Goal: Contribute content: Add original content to the website for others to see

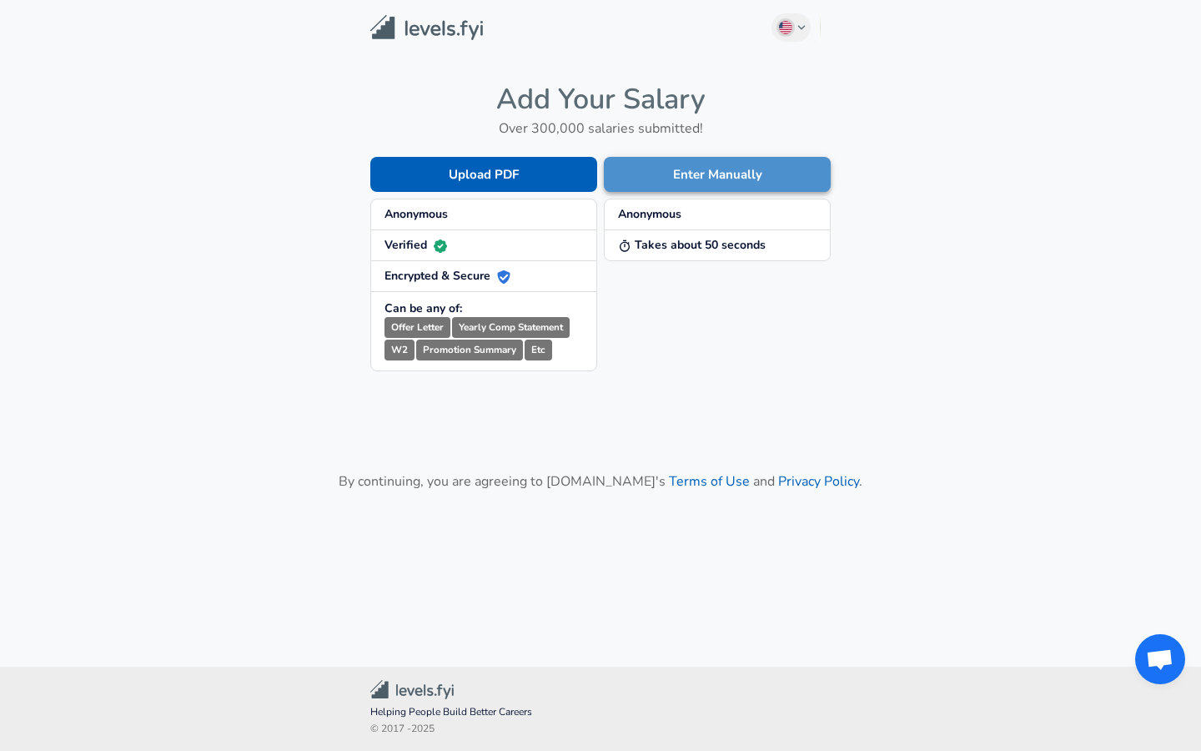
click at [685, 178] on button "Enter Manually" at bounding box center [717, 174] width 227 height 35
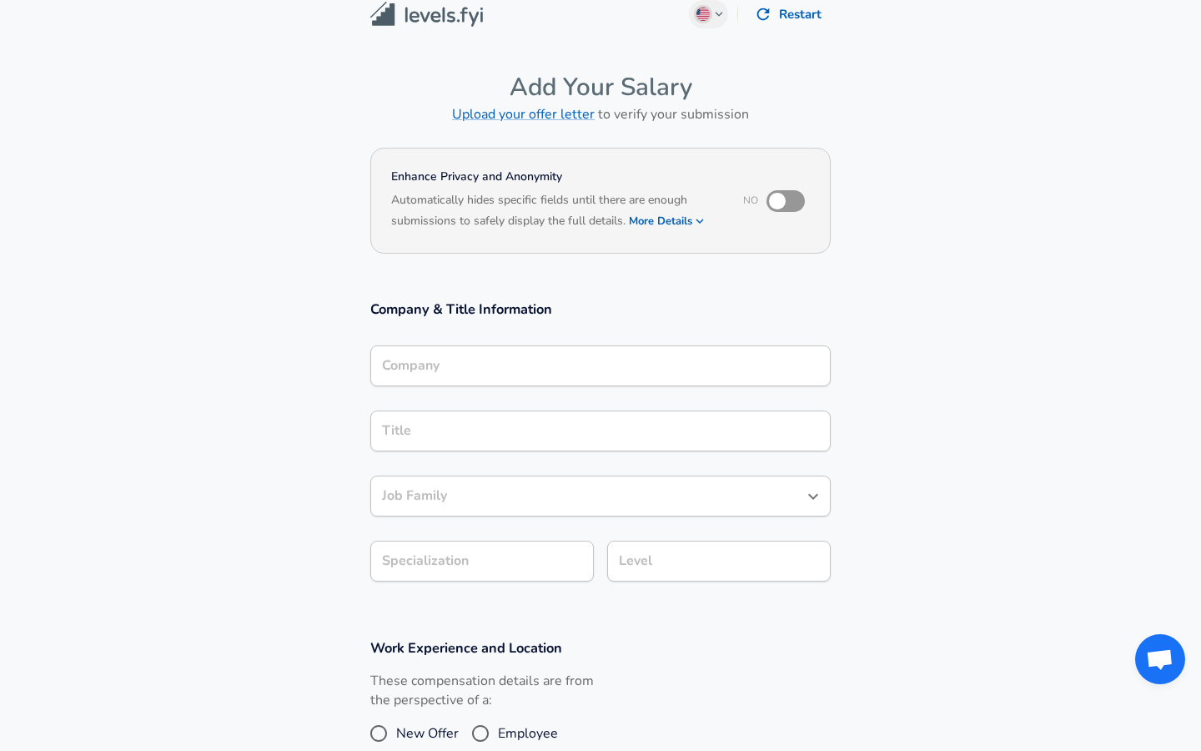
click at [527, 386] on div "Company" at bounding box center [600, 365] width 460 height 41
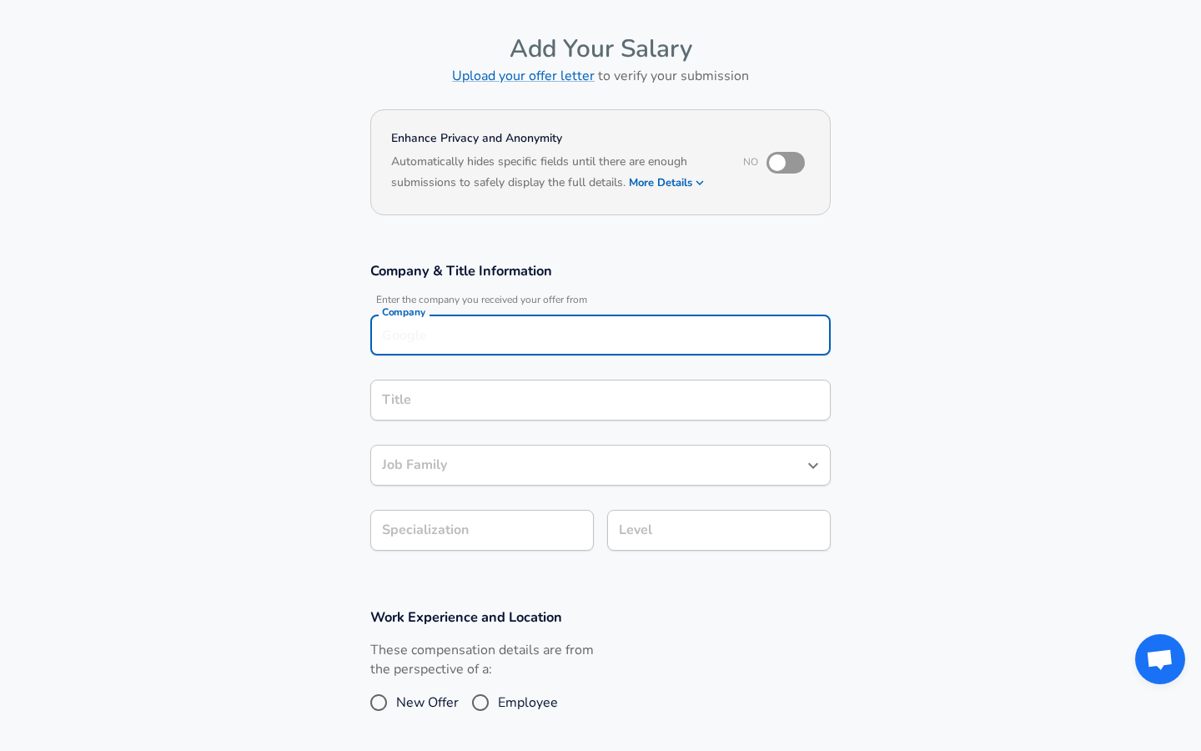
scroll to position [47, 0]
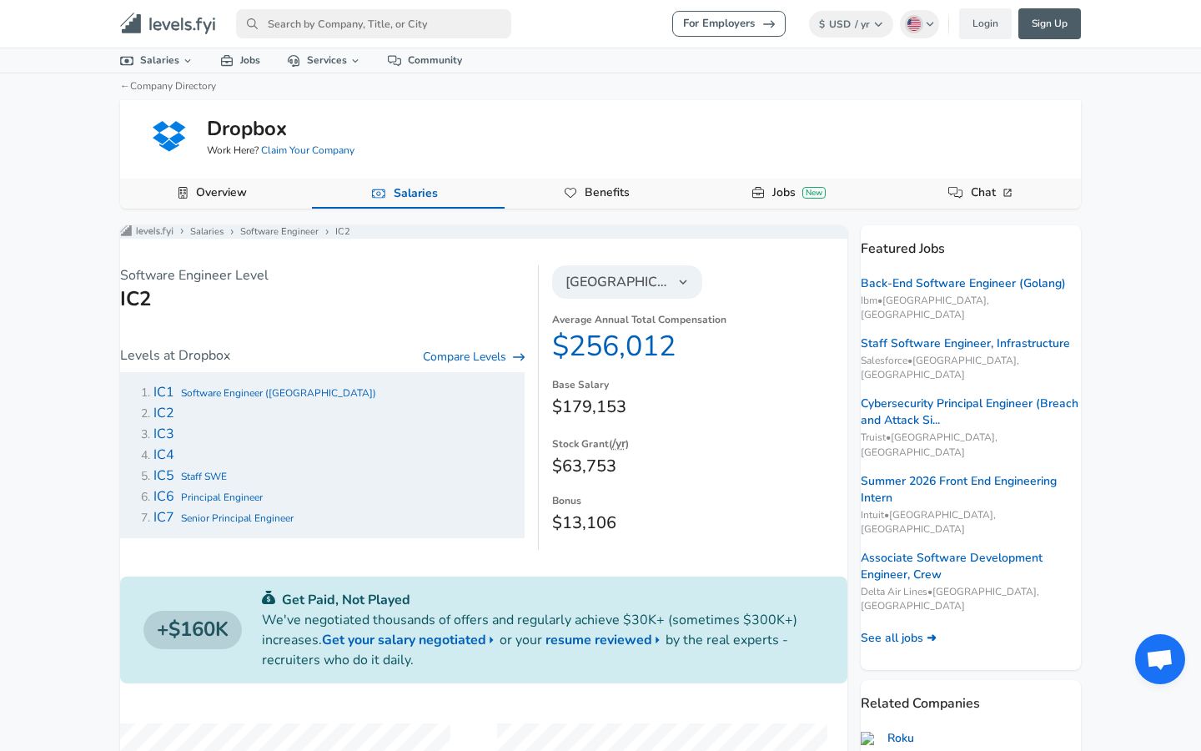
click at [437, 29] on input "primary" at bounding box center [373, 23] width 275 height 29
type input "microsof"
click at [346, 54] on link "Microsof t" at bounding box center [387, 58] width 303 height 27
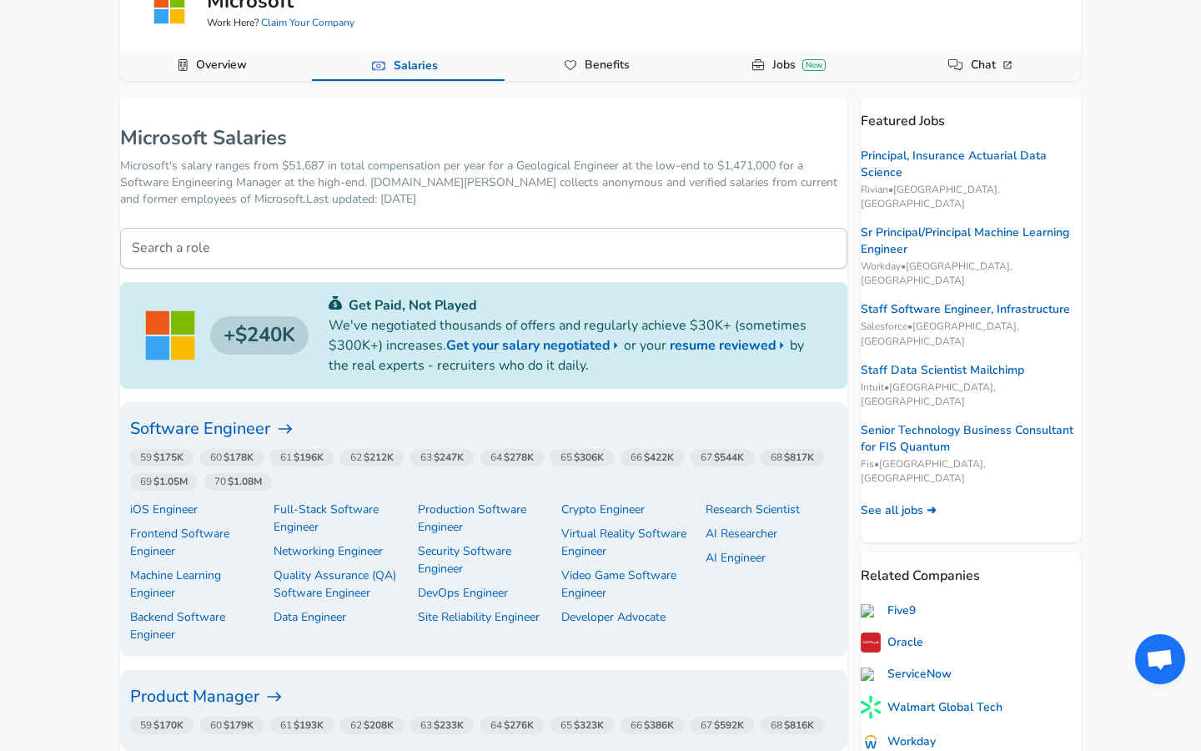
scroll to position [142, 0]
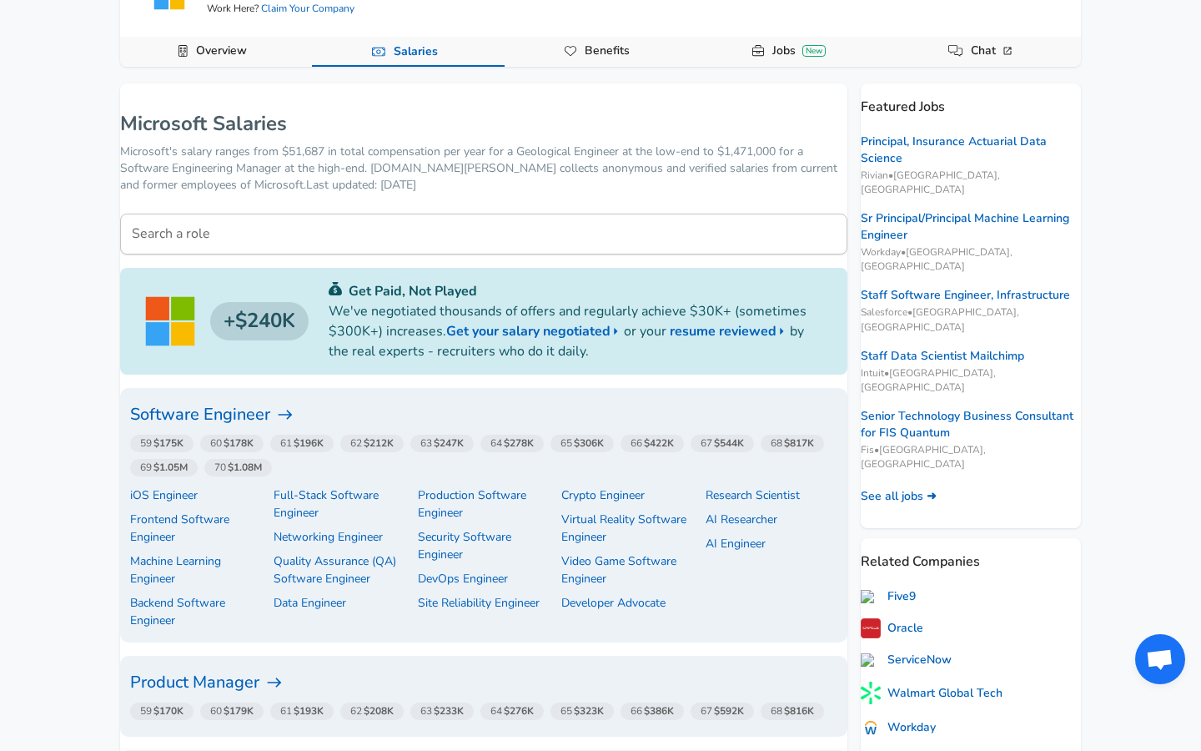
click at [464, 442] on strong "$247K" at bounding box center [449, 442] width 30 height 13
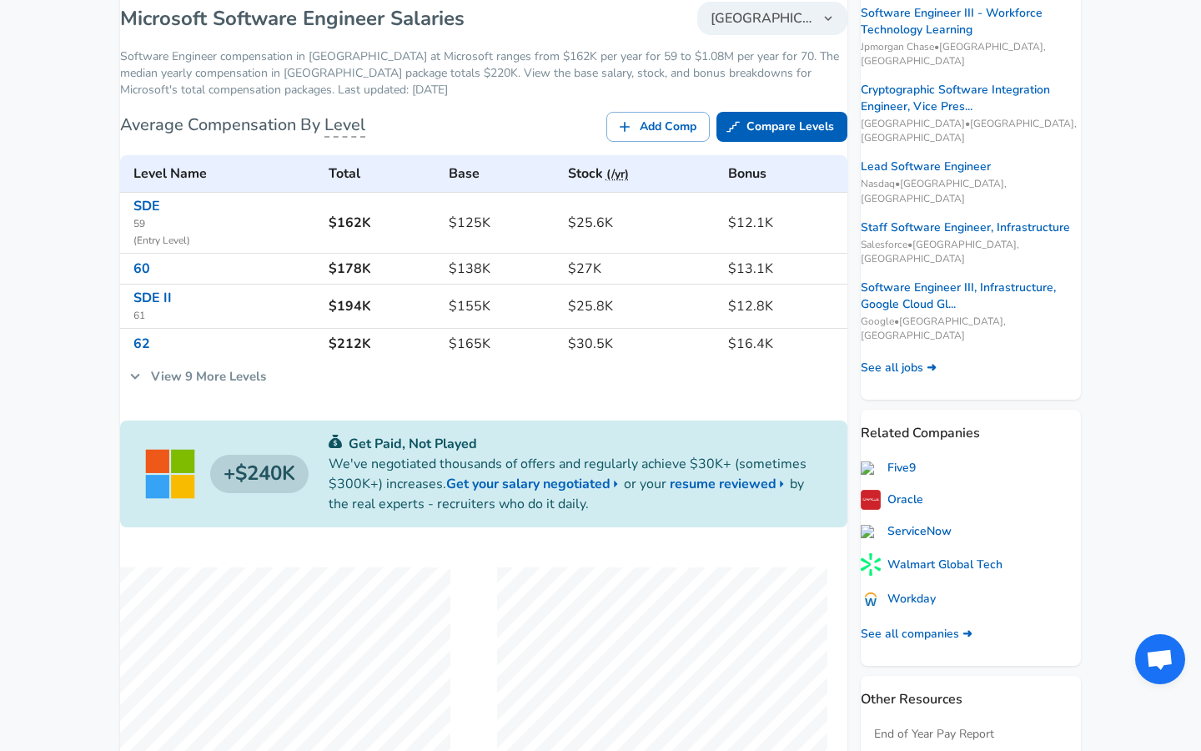
scroll to position [272, 0]
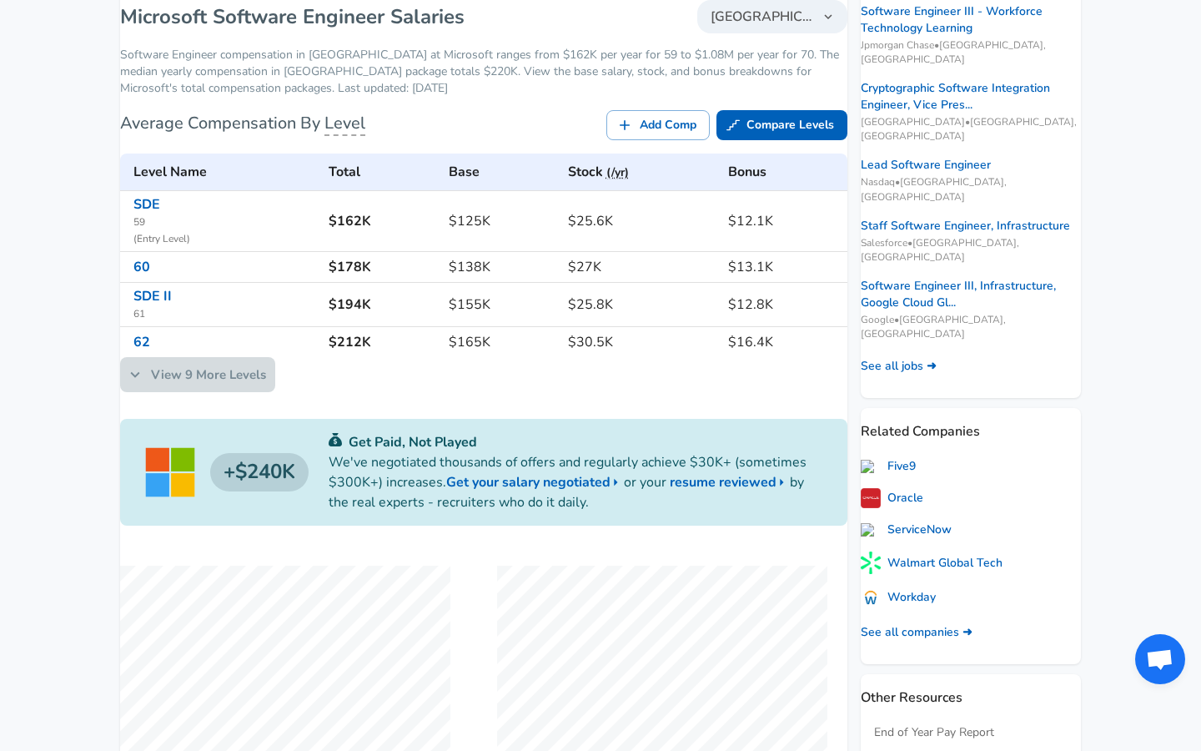
click at [144, 384] on icon at bounding box center [135, 374] width 18 height 18
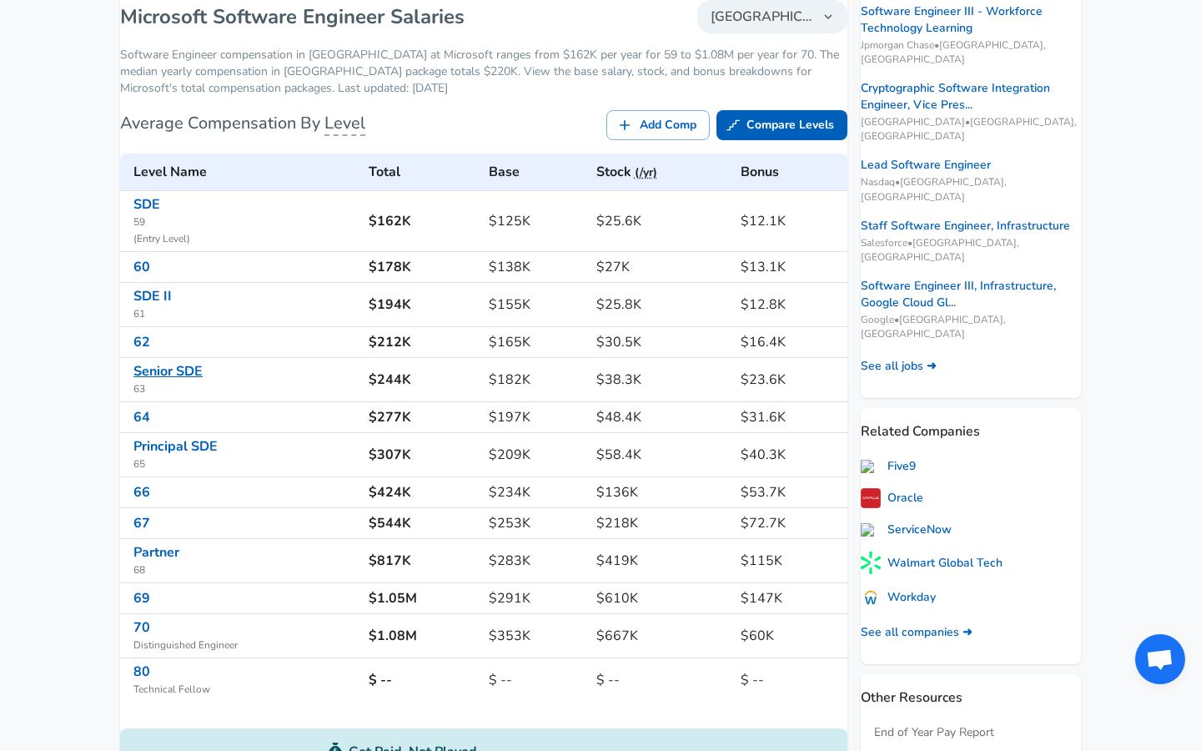
click at [182, 379] on link "Senior SDE" at bounding box center [167, 371] width 69 height 18
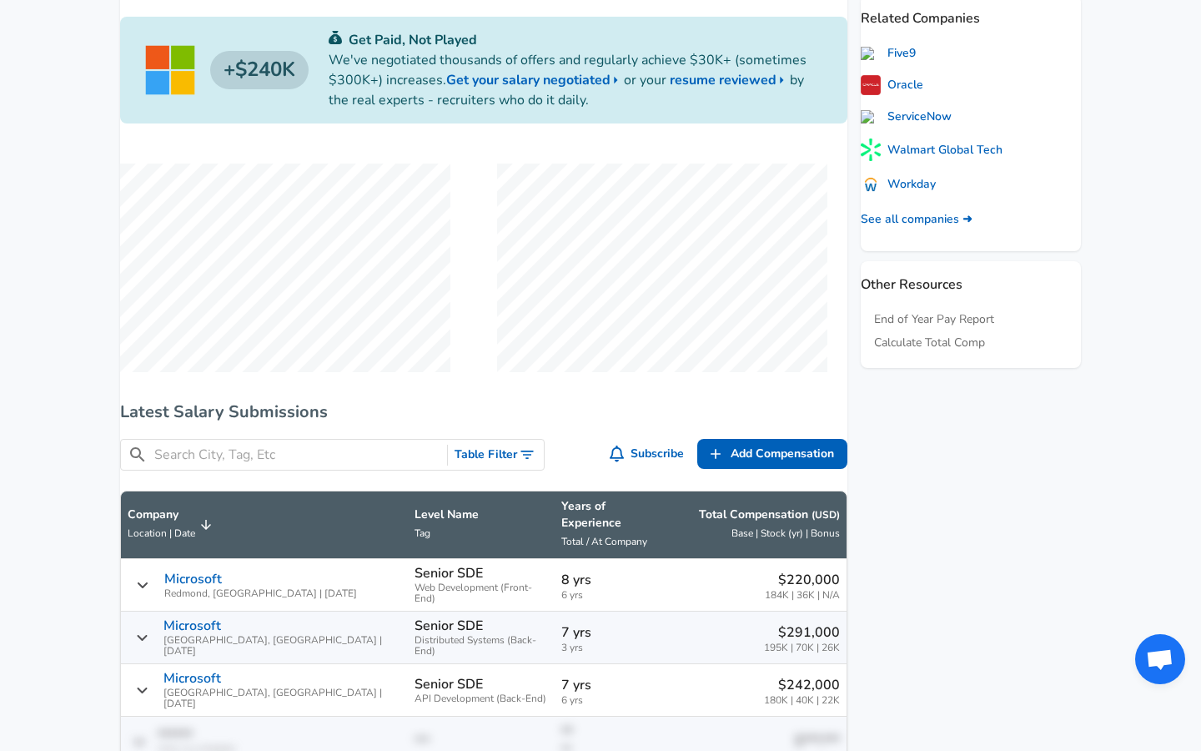
scroll to position [105, 0]
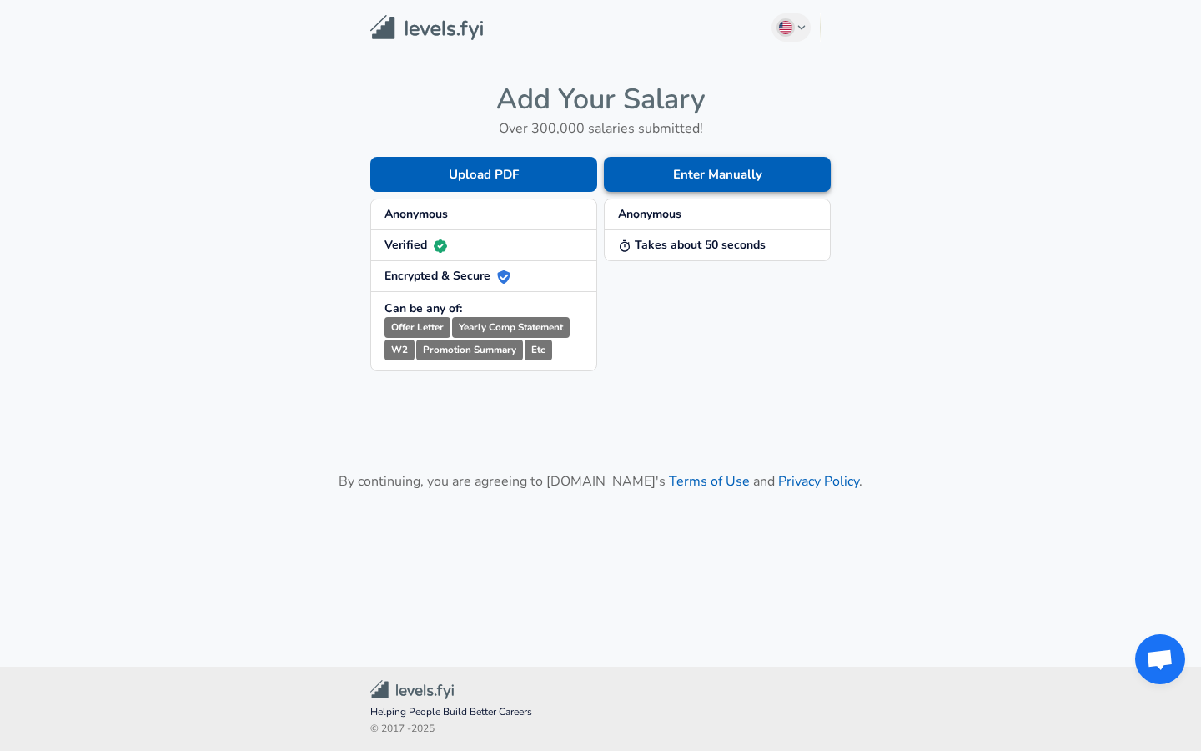
click at [706, 168] on button "Enter Manually" at bounding box center [717, 174] width 227 height 35
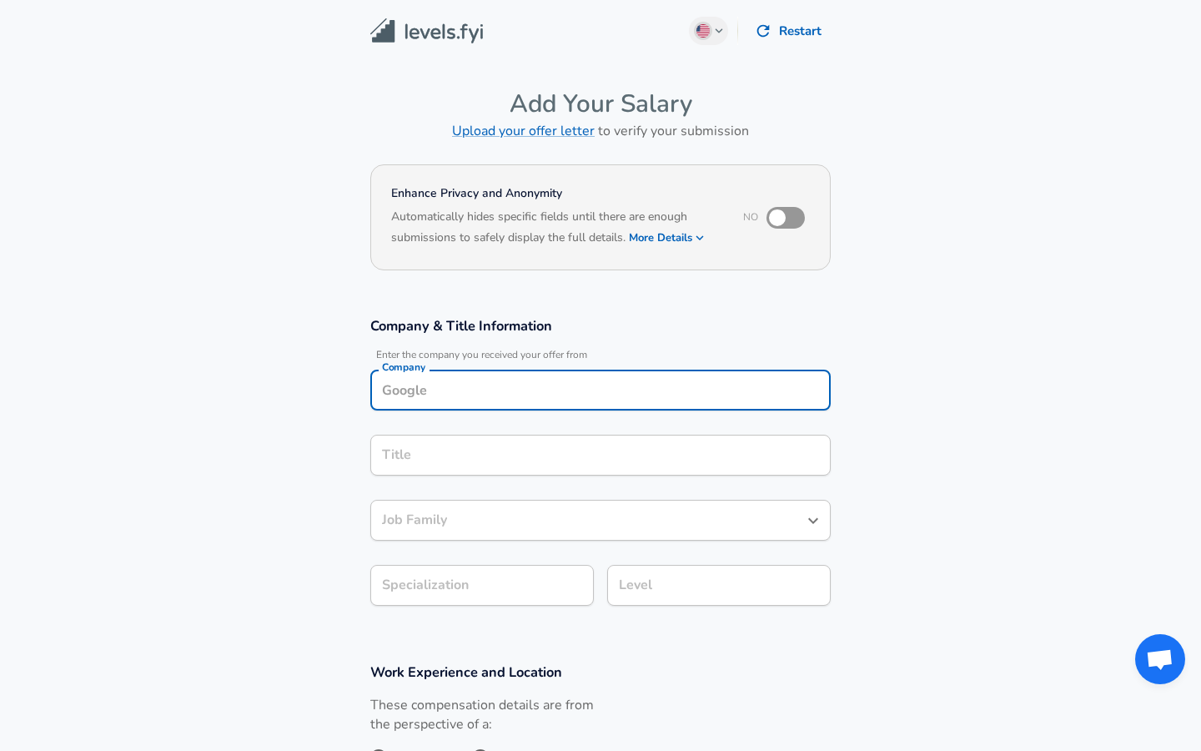
click at [543, 385] on input "Company" at bounding box center [600, 390] width 445 height 26
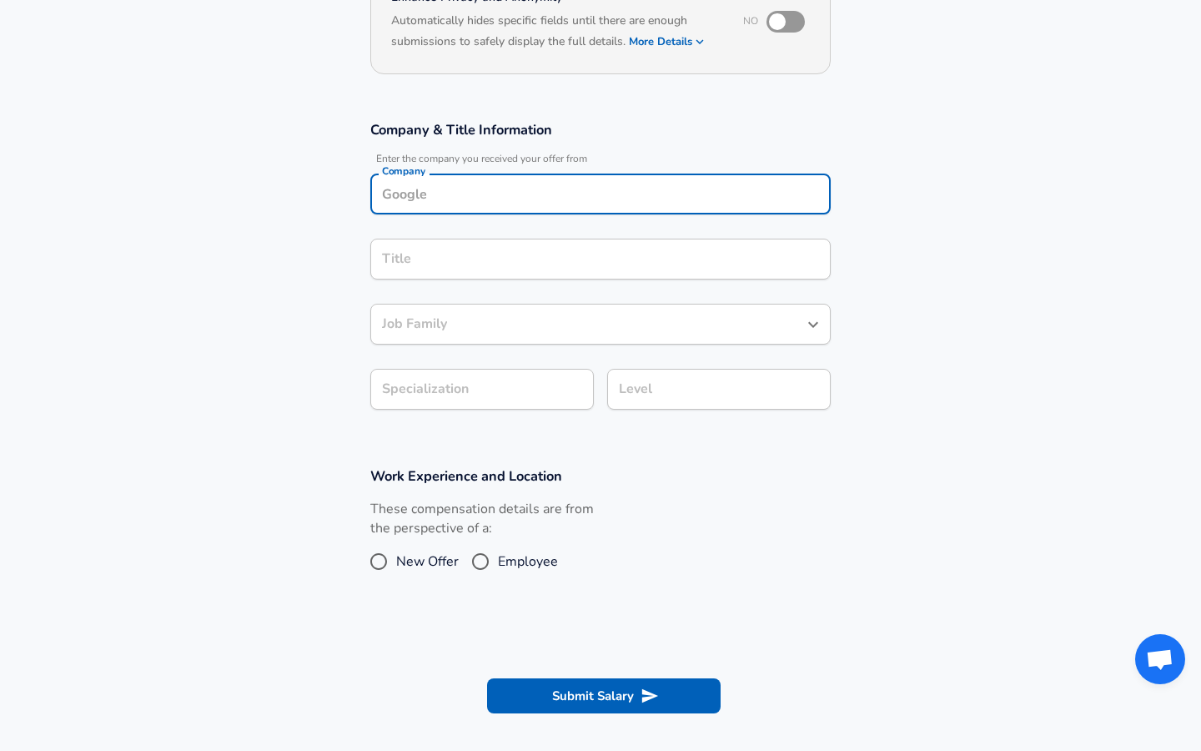
scroll to position [198, 0]
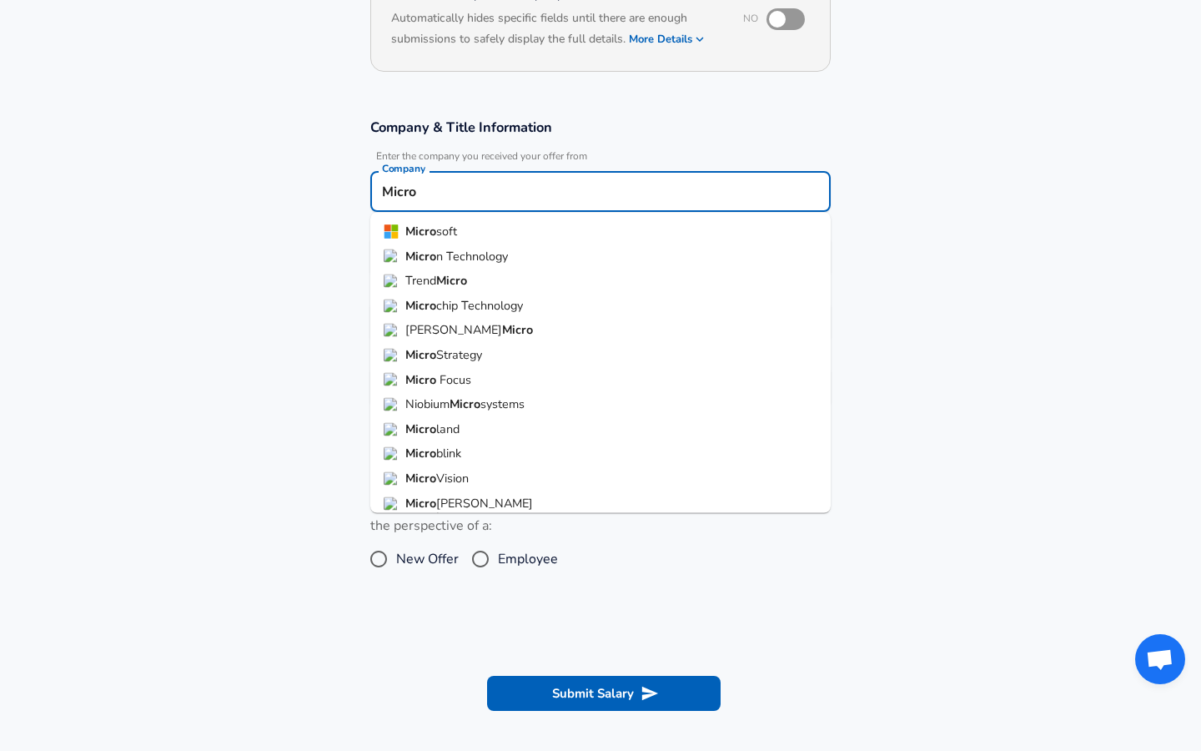
click at [551, 229] on li "Micro soft" at bounding box center [600, 231] width 460 height 25
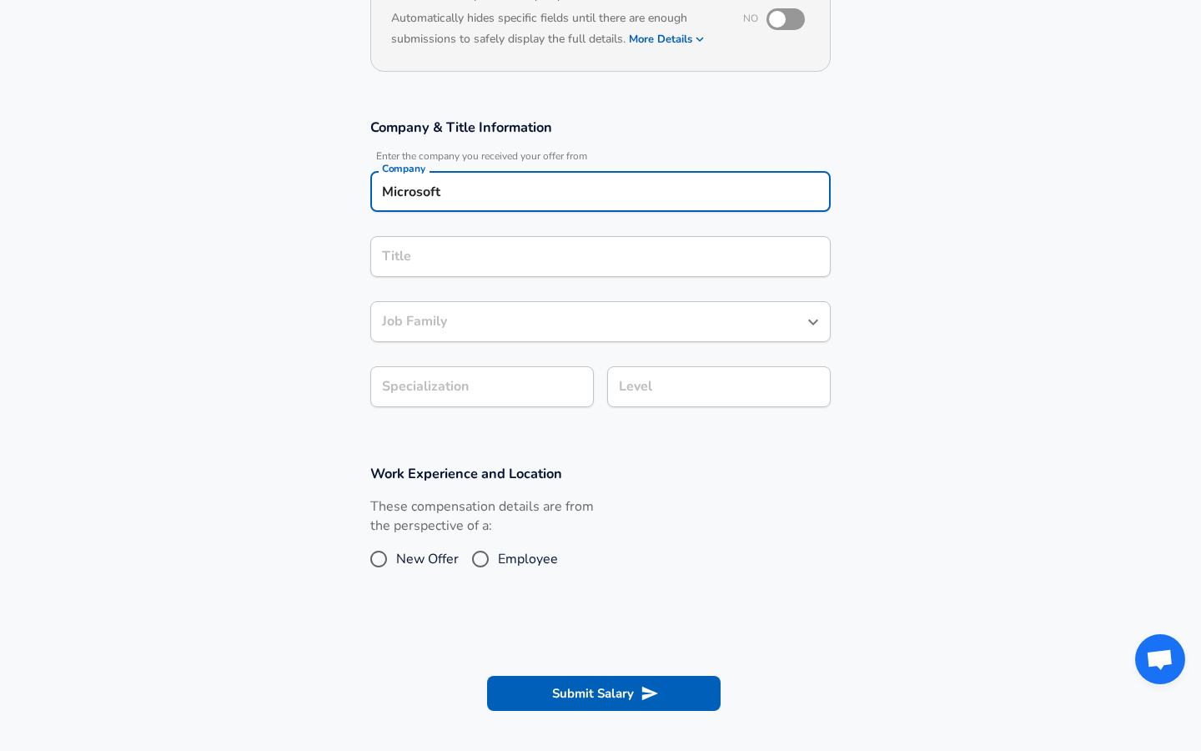
type input "Microsoft"
click at [505, 253] on input "Title" at bounding box center [600, 257] width 445 height 26
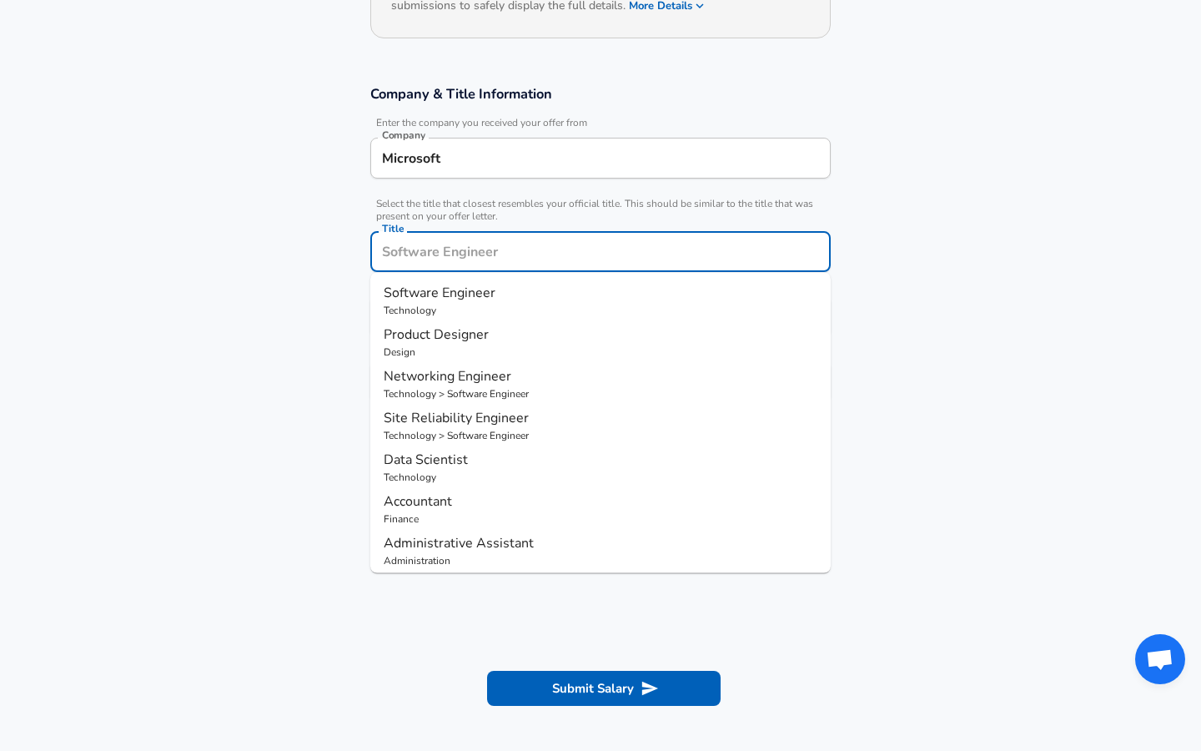
click at [470, 293] on span "Software Engineer" at bounding box center [440, 293] width 112 height 18
type input "Software Engineer"
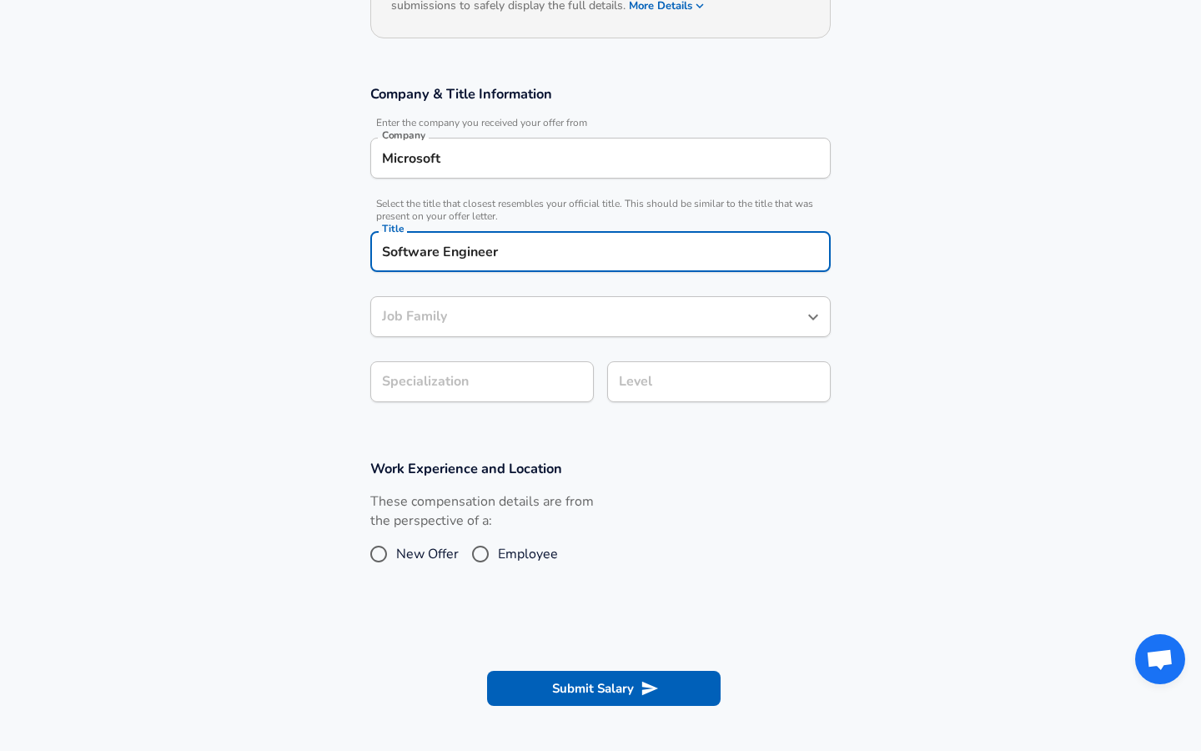
type input "Software Engineer"
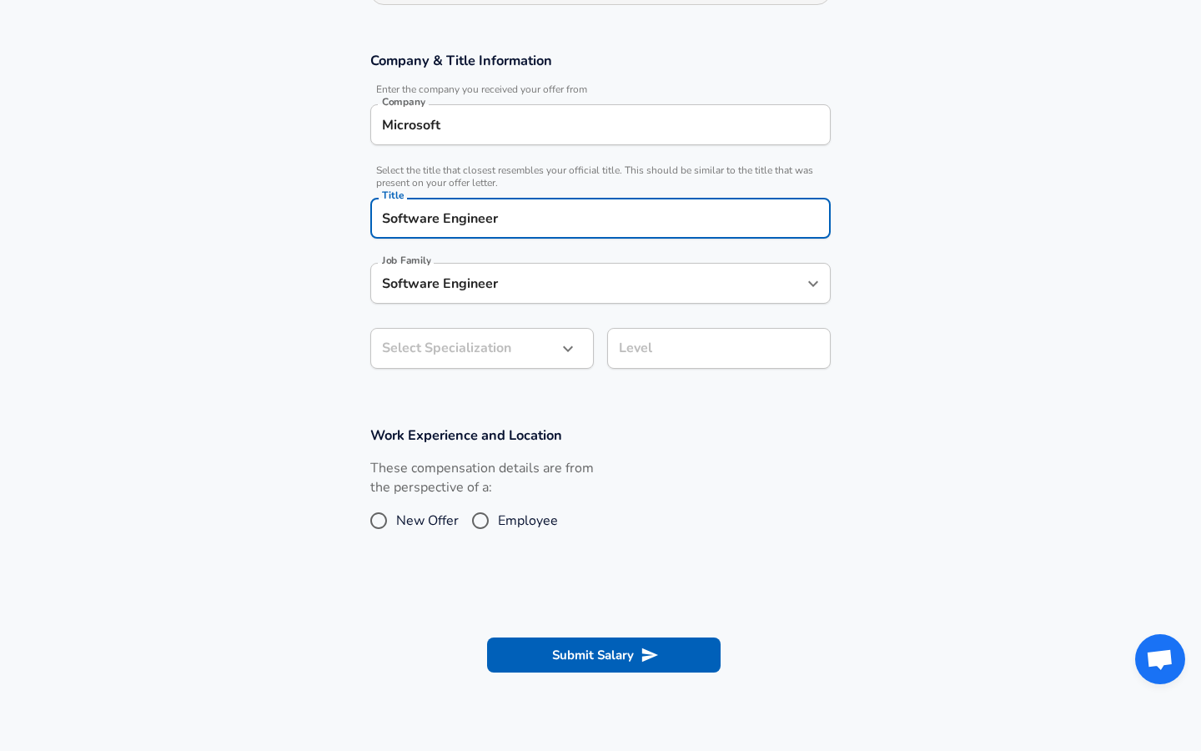
click at [466, 296] on input "Software Engineer" at bounding box center [588, 283] width 420 height 26
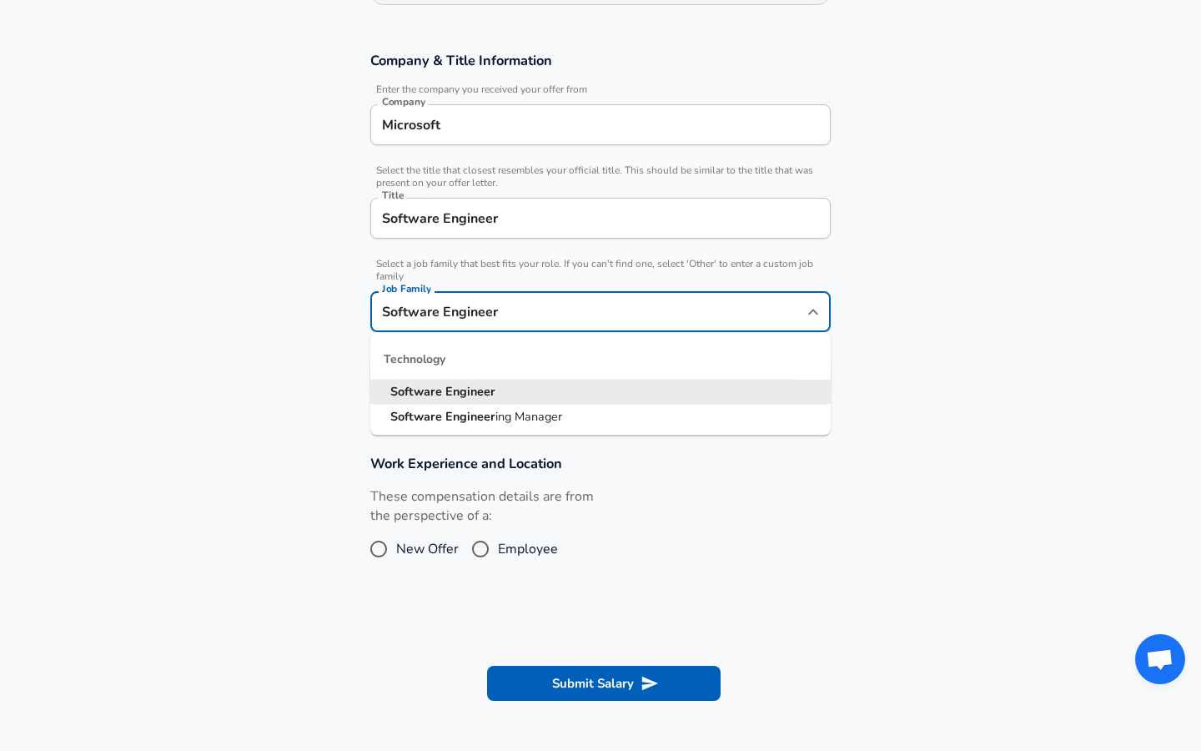
click at [324, 353] on section "Company & Title Information Enter the company you received your offer from Comp…" at bounding box center [600, 233] width 1201 height 403
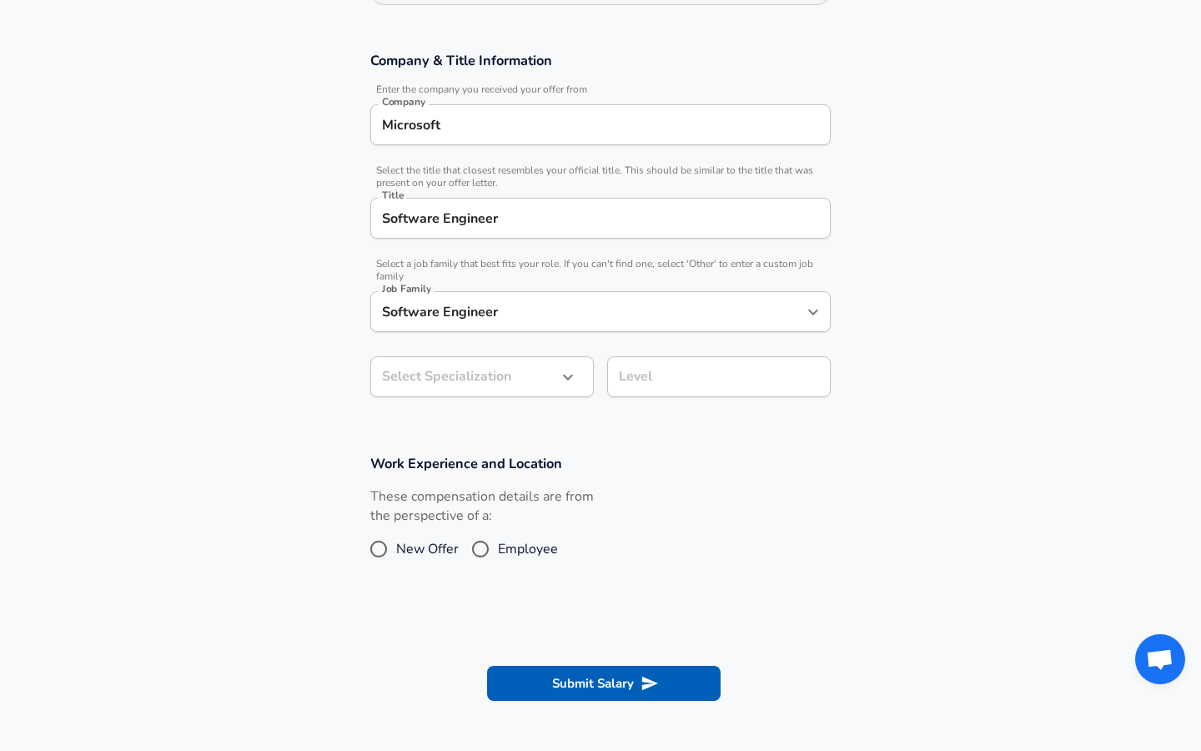
click at [441, 384] on body "English ([GEOGRAPHIC_DATA]) Change Restart Add Your Salary Upload your offer le…" at bounding box center [600, 110] width 1201 height 751
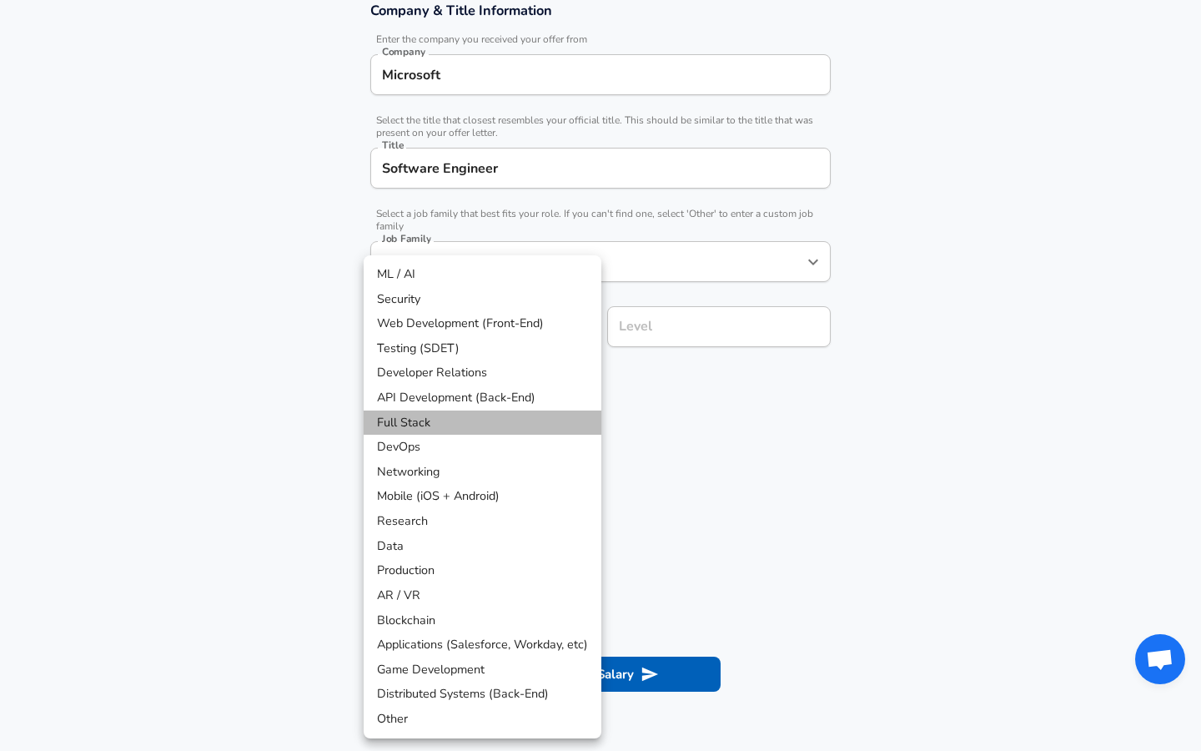
click at [442, 424] on li "Full Stack" at bounding box center [483, 422] width 238 height 25
type input "Full Stack"
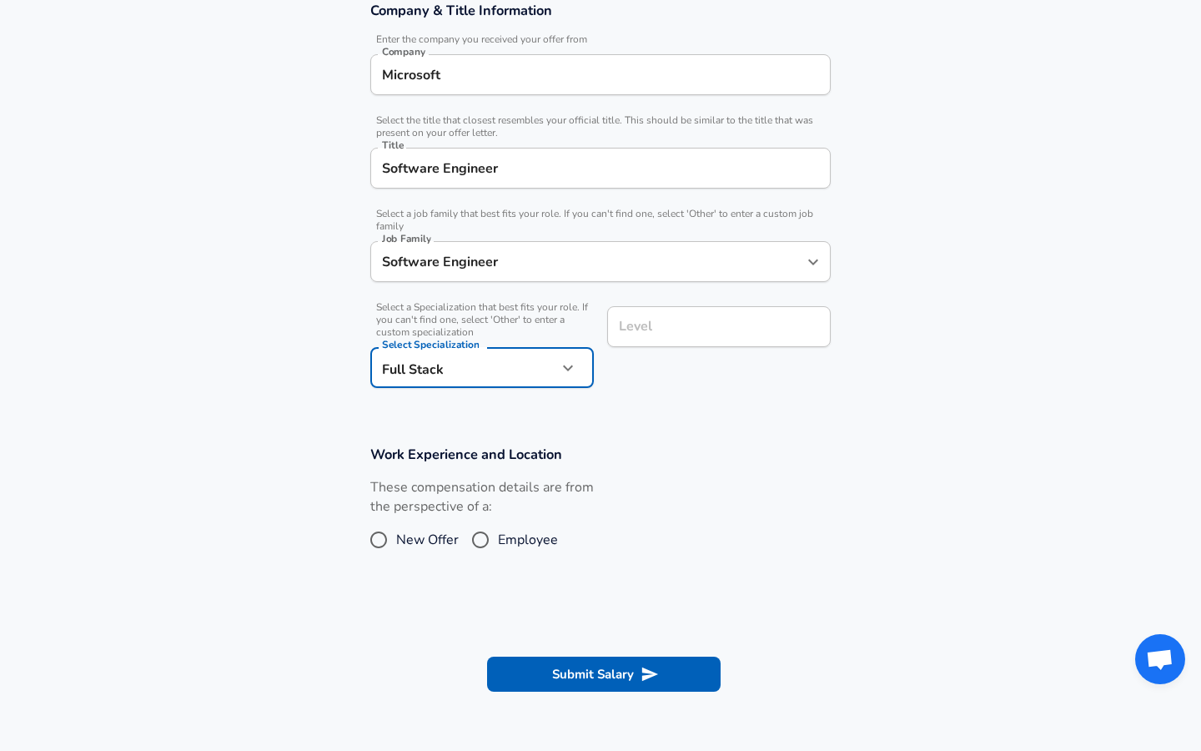
scroll to position [349, 0]
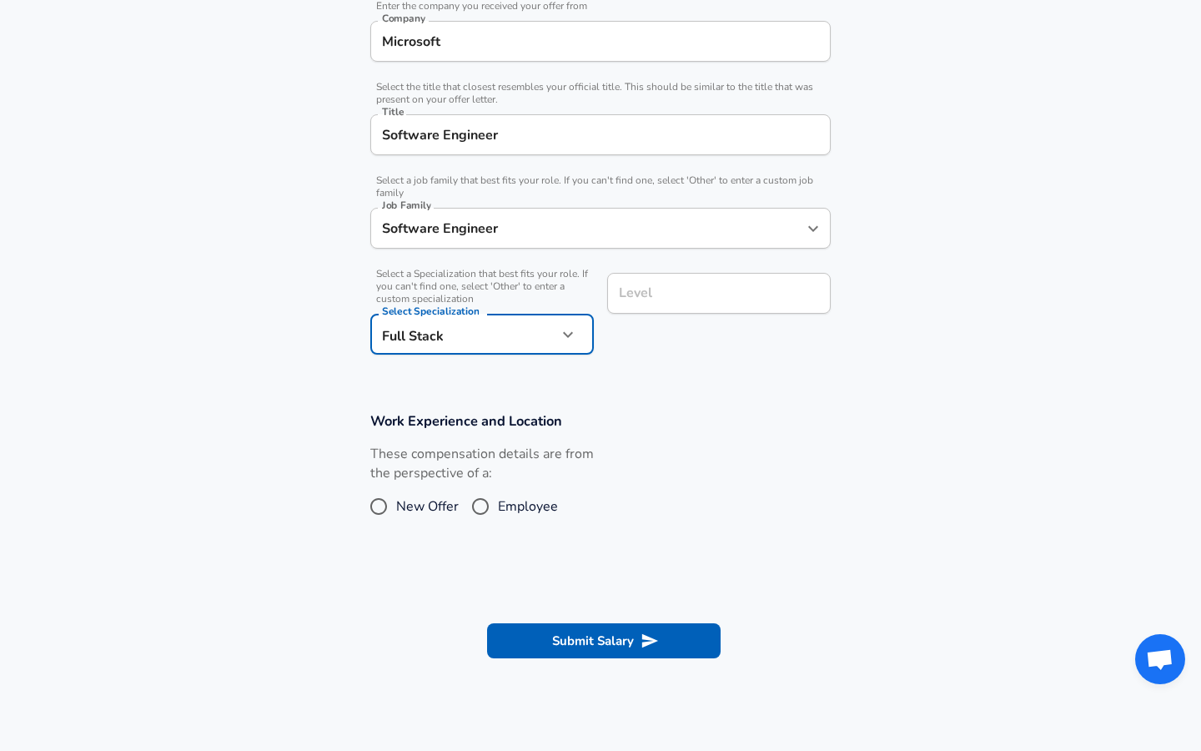
click at [654, 306] on input "Level" at bounding box center [719, 293] width 208 height 26
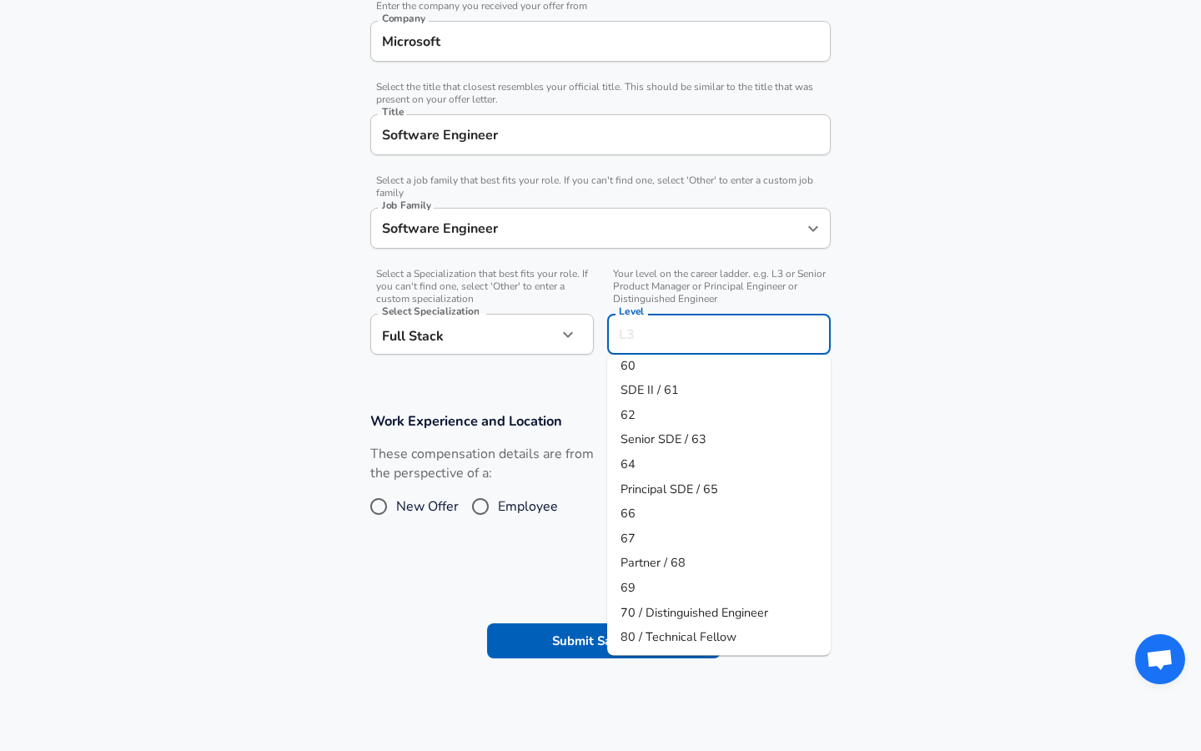
scroll to position [0, 0]
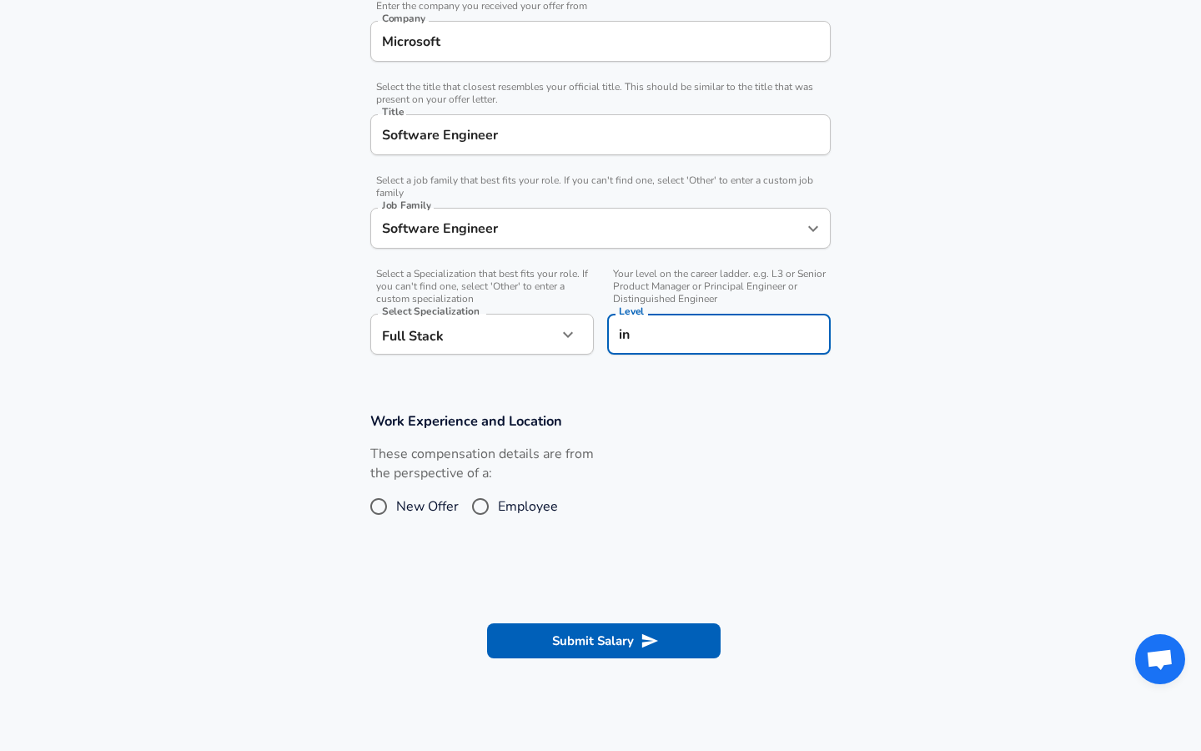
type input "i"
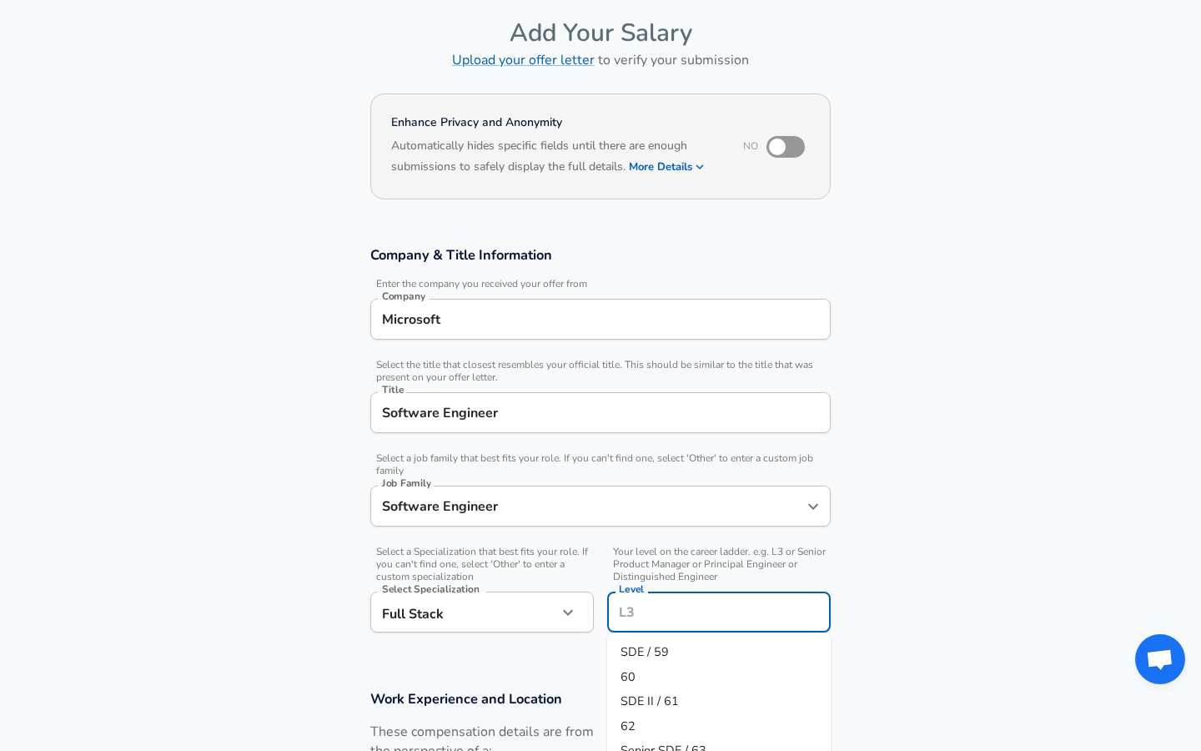
scroll to position [68, 0]
